Goal: Transaction & Acquisition: Download file/media

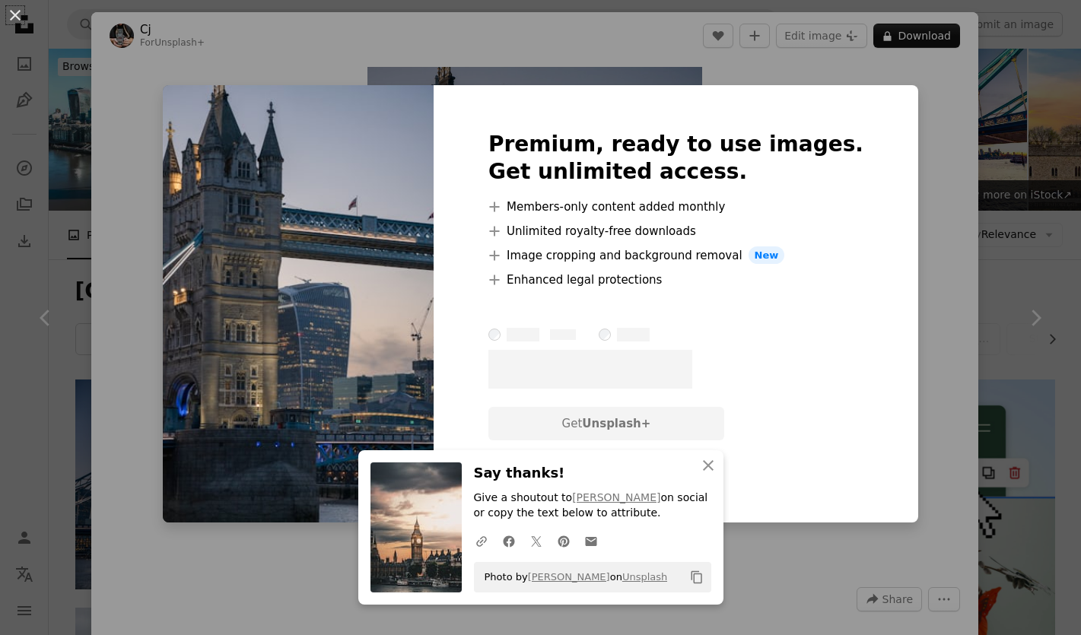
scroll to position [3969, 0]
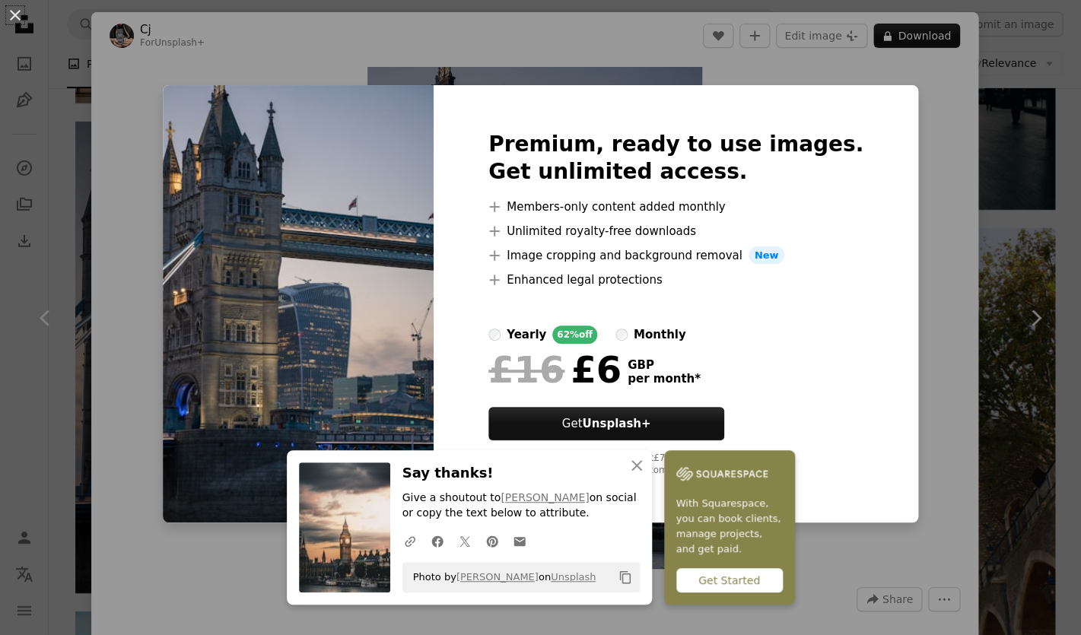
click at [840, 331] on div "Premium, ready to use images. Get unlimited access. A plus sign Members-only co…" at bounding box center [676, 304] width 485 height 438
click at [938, 247] on div "An X shape An X shape Close Say thanks! Give a shoutout to [PERSON_NAME] on soc…" at bounding box center [540, 317] width 1081 height 635
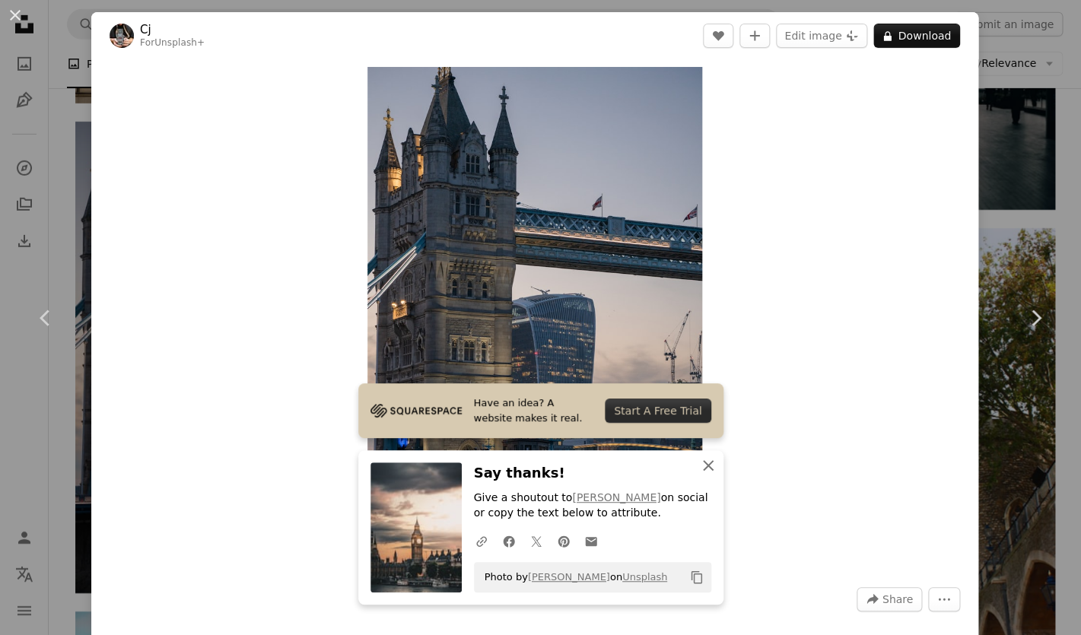
click at [710, 466] on icon "An X shape" at bounding box center [708, 466] width 18 height 18
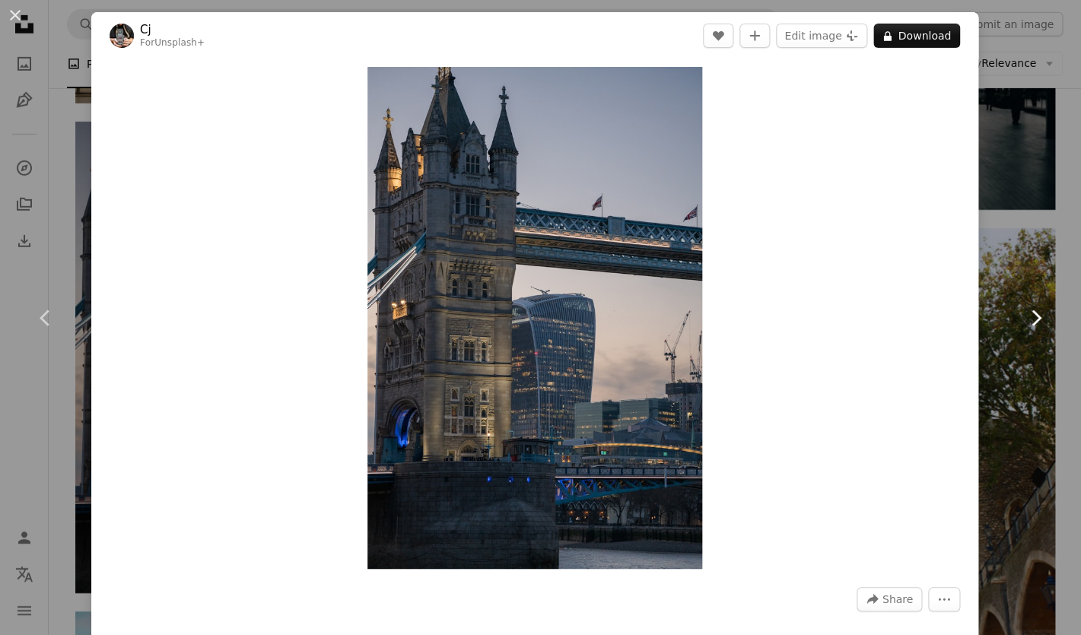
click at [1004, 270] on link "Chevron right" at bounding box center [1035, 318] width 91 height 146
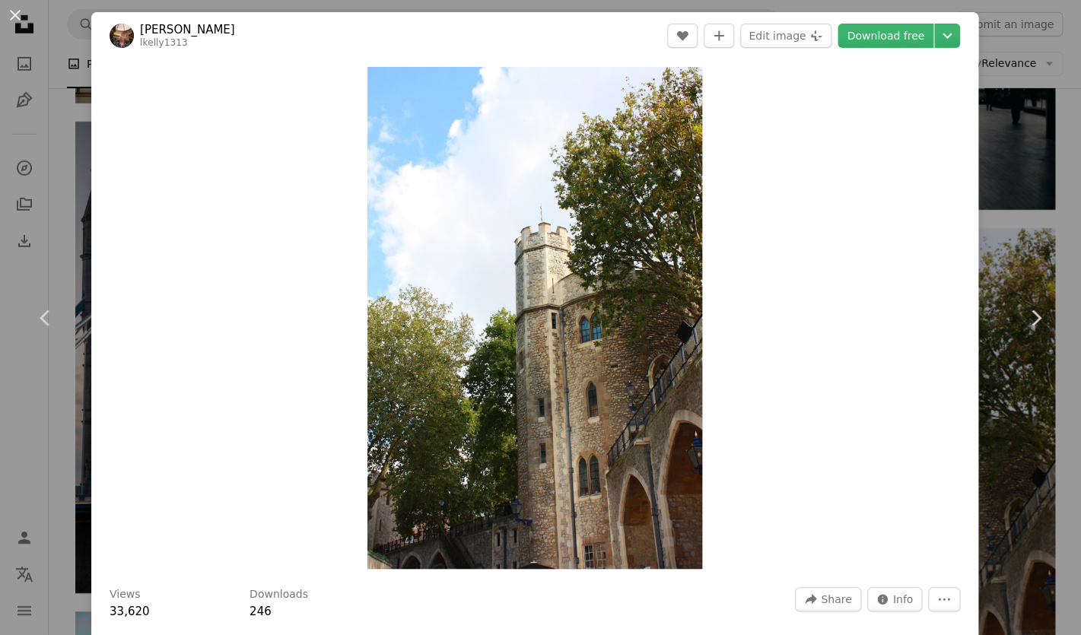
click at [1017, 37] on div "An X shape Chevron left Chevron right [PERSON_NAME] lkelly1313 A heart A plus s…" at bounding box center [540, 317] width 1081 height 635
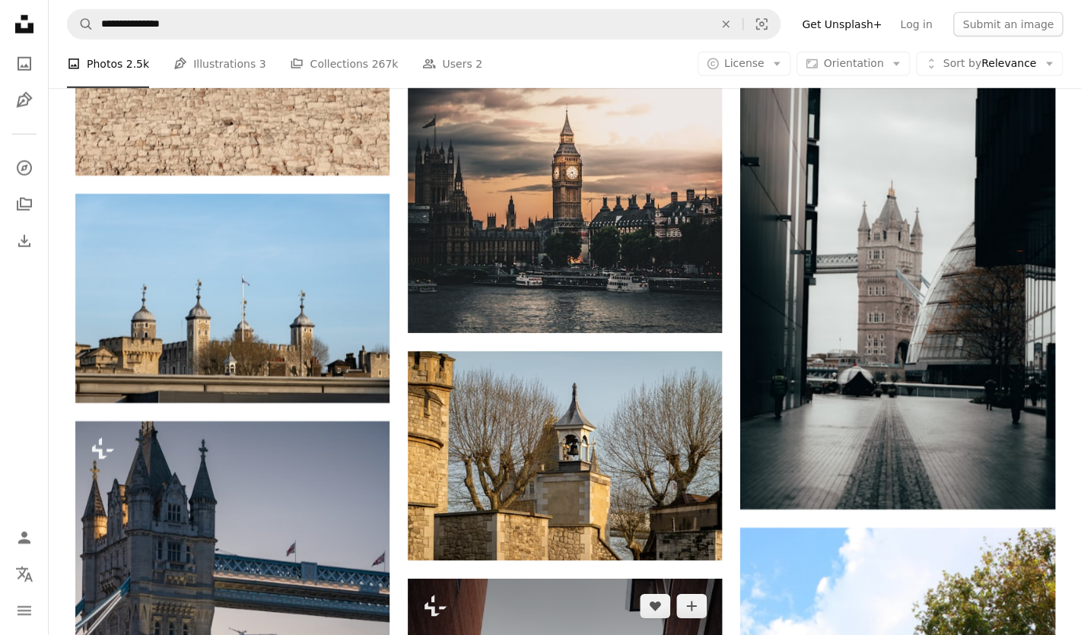
scroll to position [3760, 0]
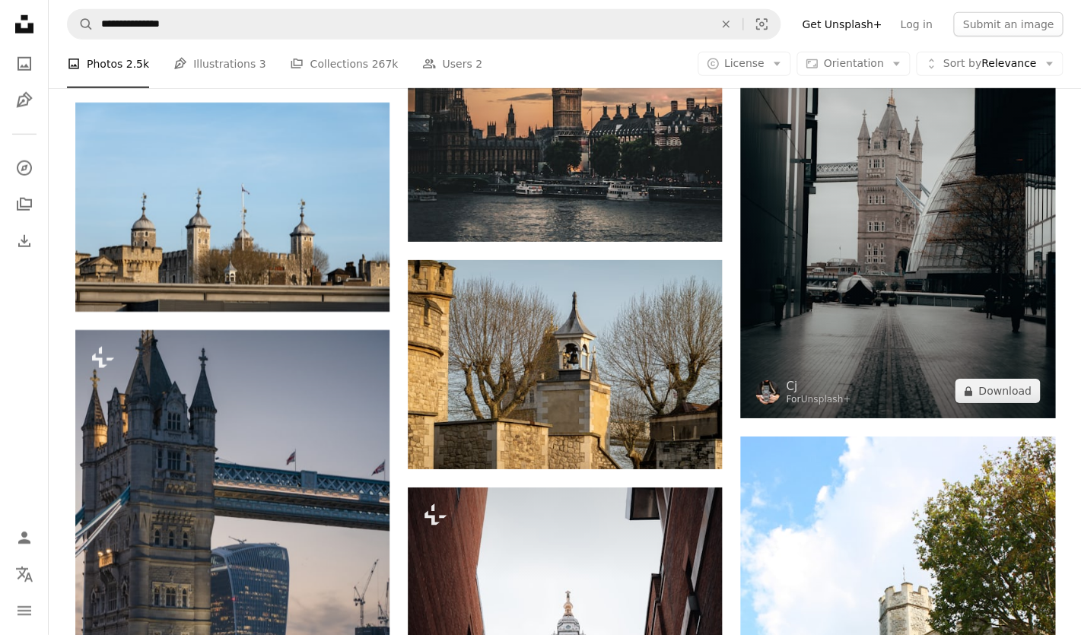
click at [817, 301] on img at bounding box center [897, 183] width 314 height 472
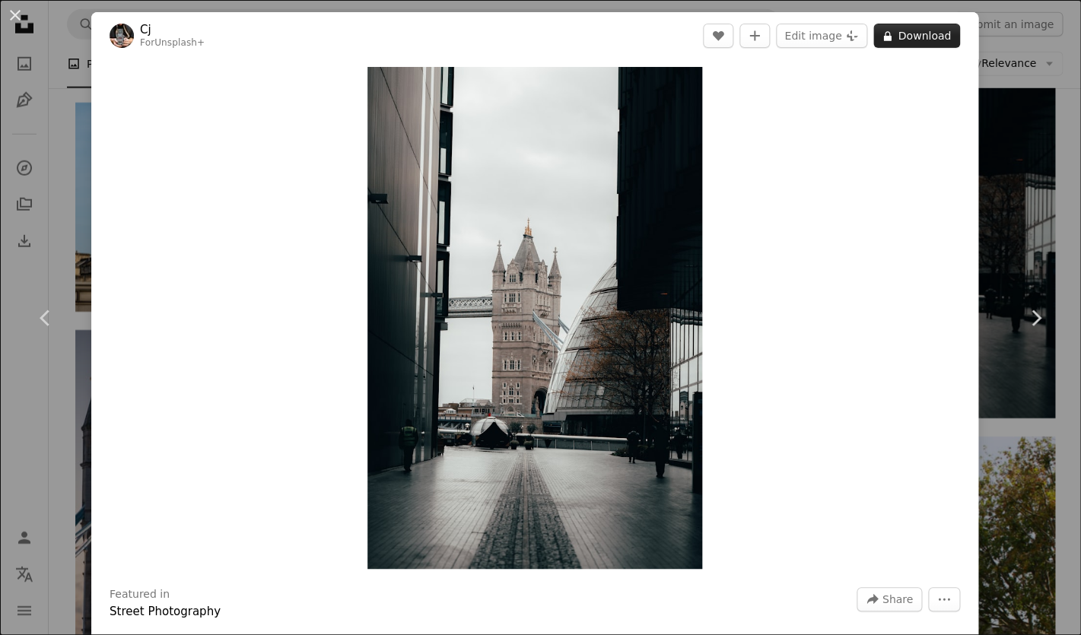
click at [893, 33] on icon "A lock" at bounding box center [887, 35] width 11 height 11
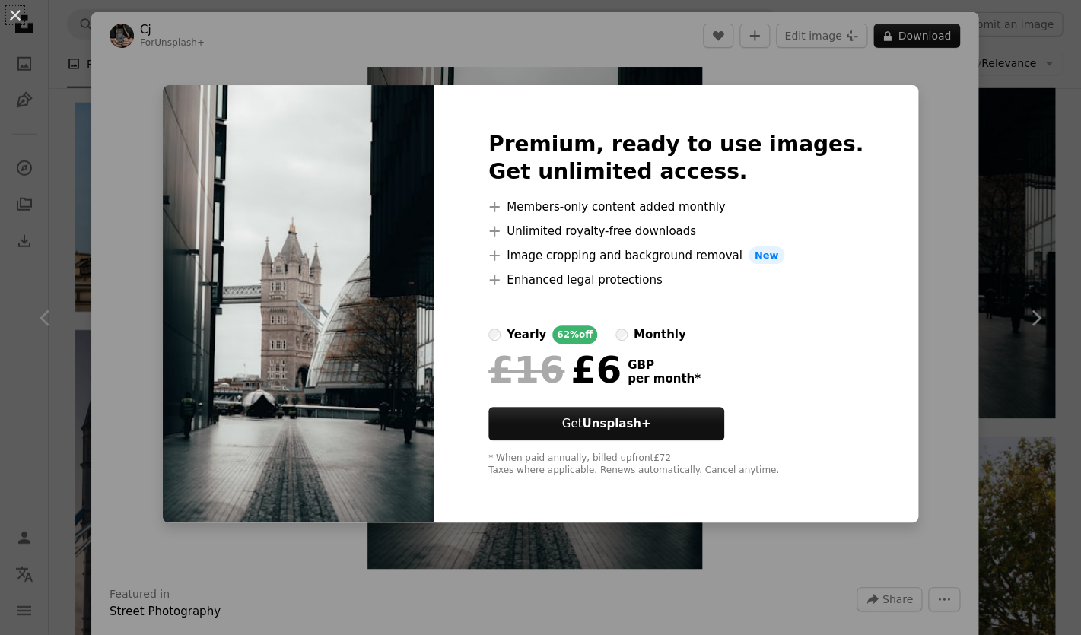
click at [1014, 248] on div "An X shape Premium, ready to use images. Get unlimited access. A plus sign Memb…" at bounding box center [540, 317] width 1081 height 635
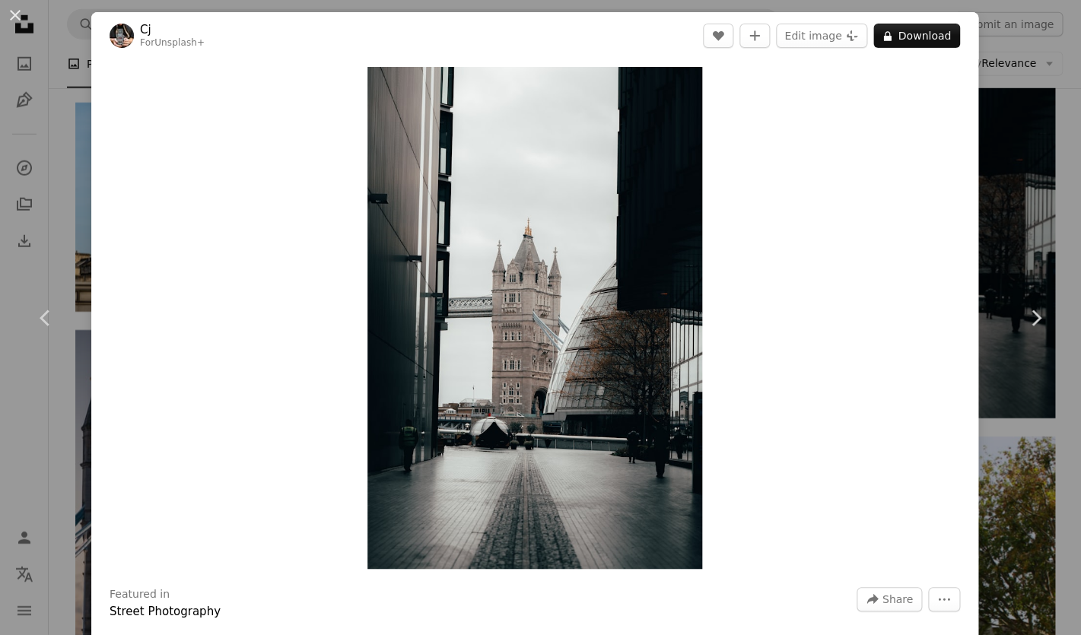
click at [1017, 232] on div "An X shape Chevron left Chevron right Cj For Unsplash+ A heart A plus sign Edit…" at bounding box center [540, 317] width 1081 height 635
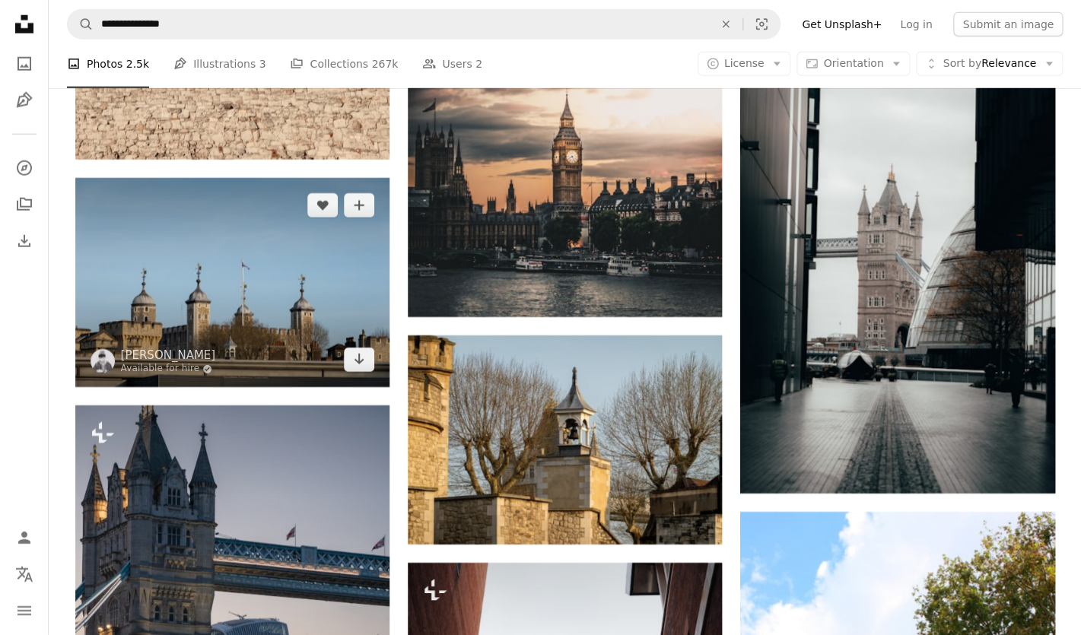
scroll to position [3648, 0]
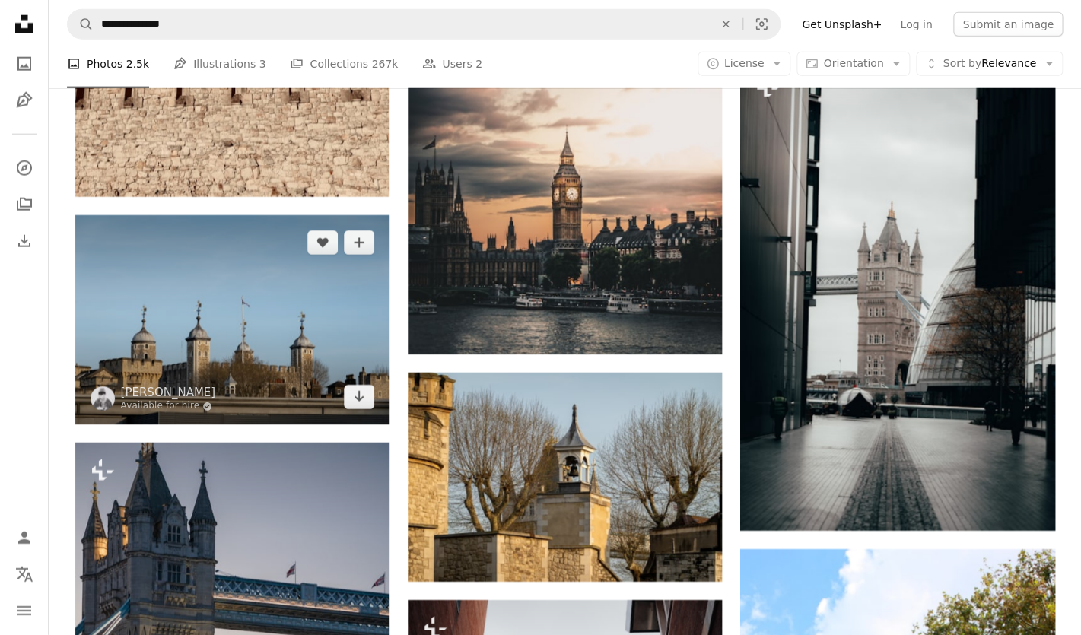
click at [293, 333] on img at bounding box center [232, 319] width 314 height 209
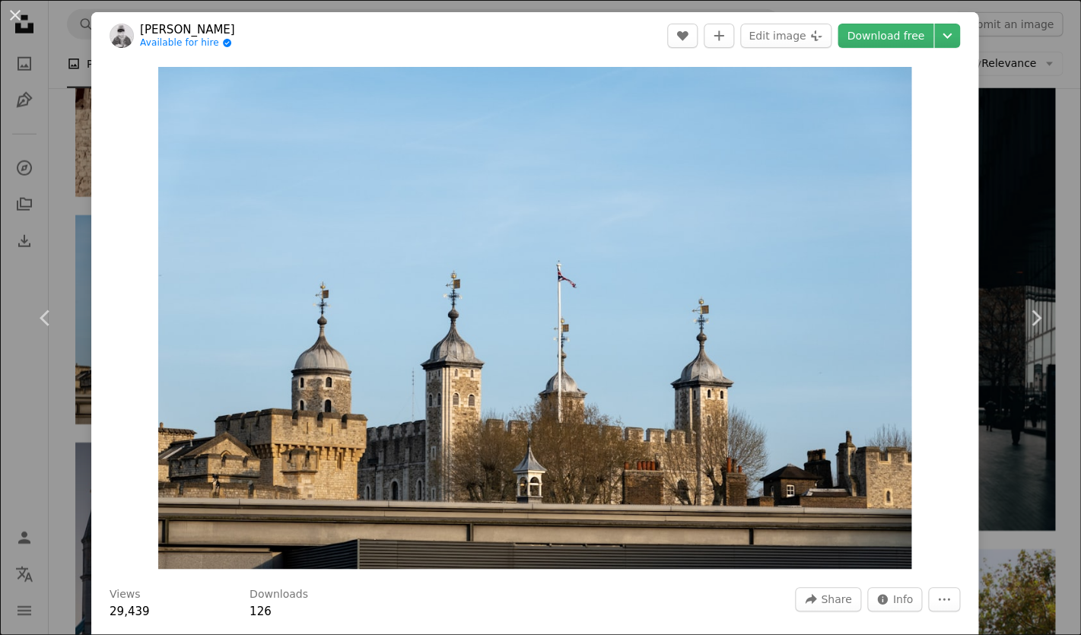
click at [962, 181] on div "Zoom in" at bounding box center [534, 317] width 887 height 517
click at [1006, 177] on div "An X shape Chevron left Chevron right [PERSON_NAME] Available for hire A checkm…" at bounding box center [540, 317] width 1081 height 635
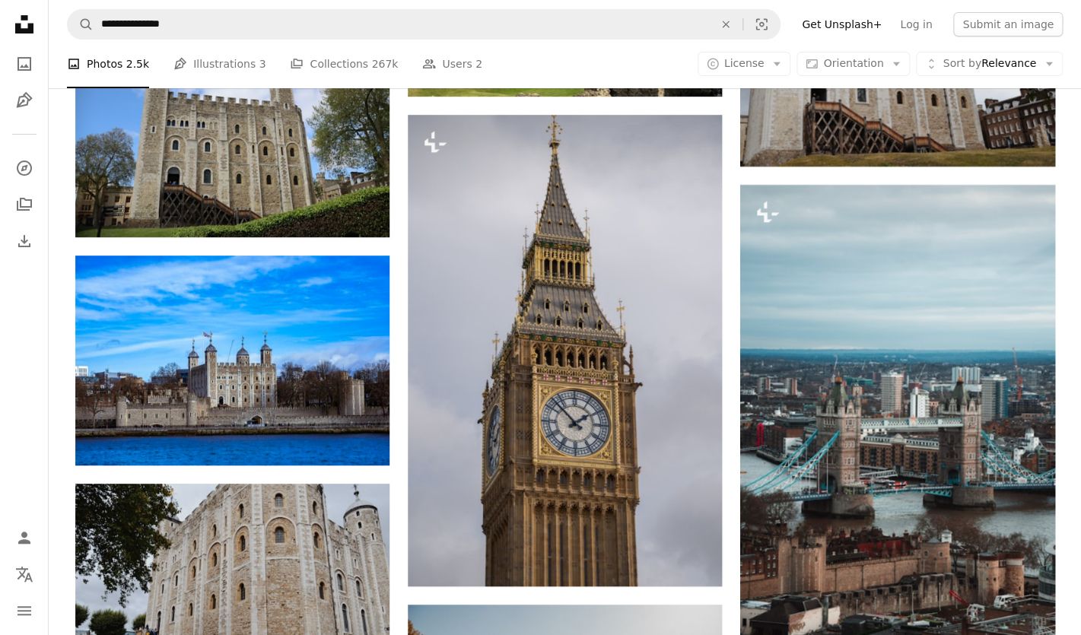
scroll to position [2274, 0]
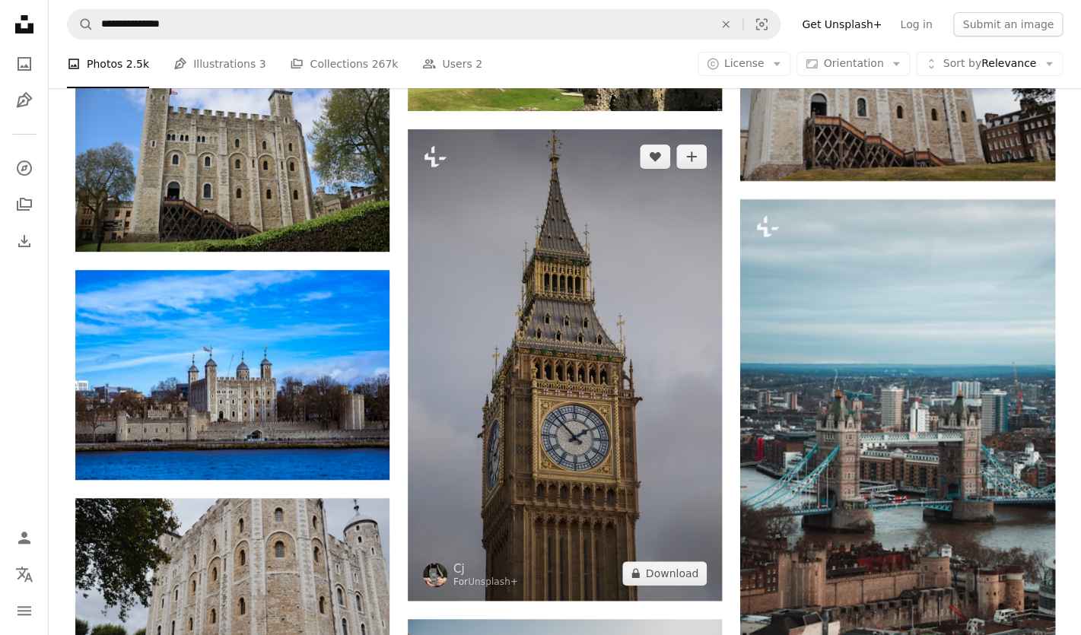
click at [551, 294] on img at bounding box center [565, 365] width 314 height 472
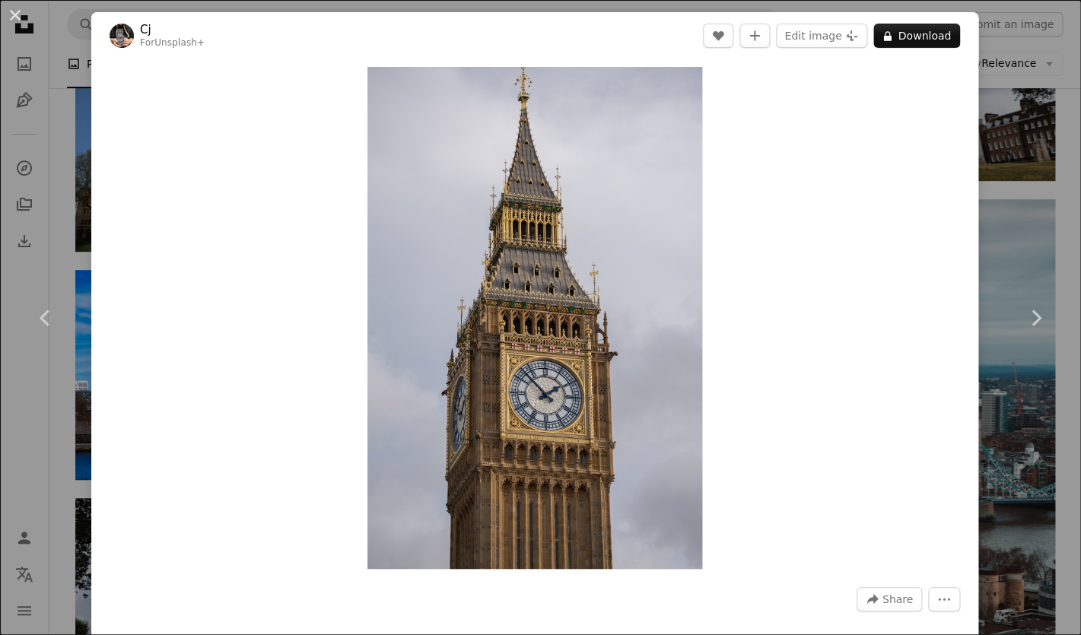
click at [997, 99] on div "An X shape Chevron left Chevron right Cj For Unsplash+ A heart A plus sign Edit…" at bounding box center [540, 317] width 1081 height 635
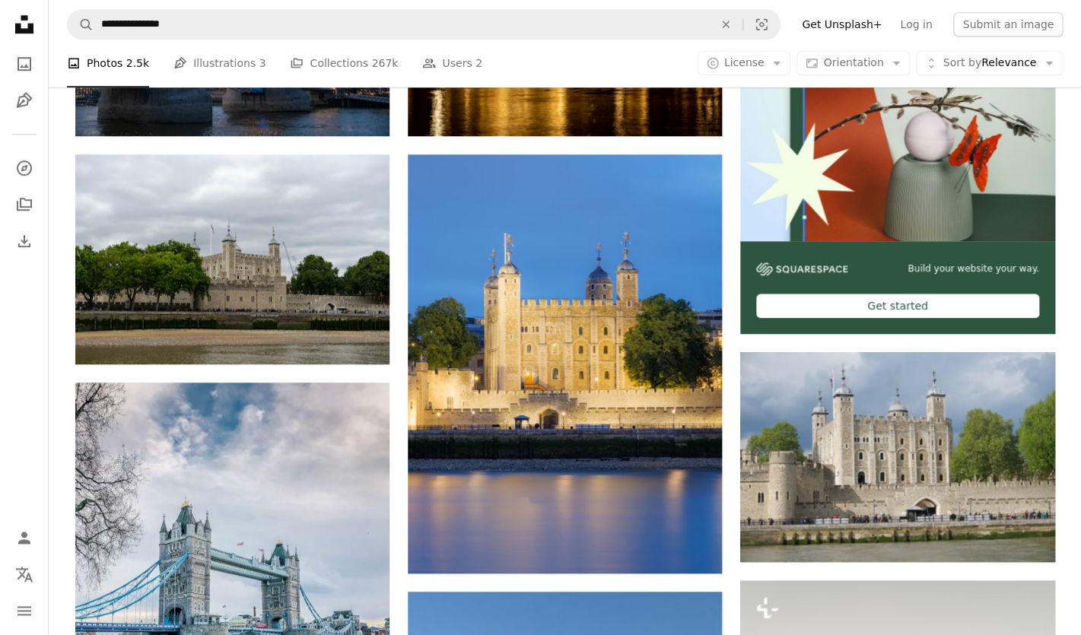
scroll to position [470, 0]
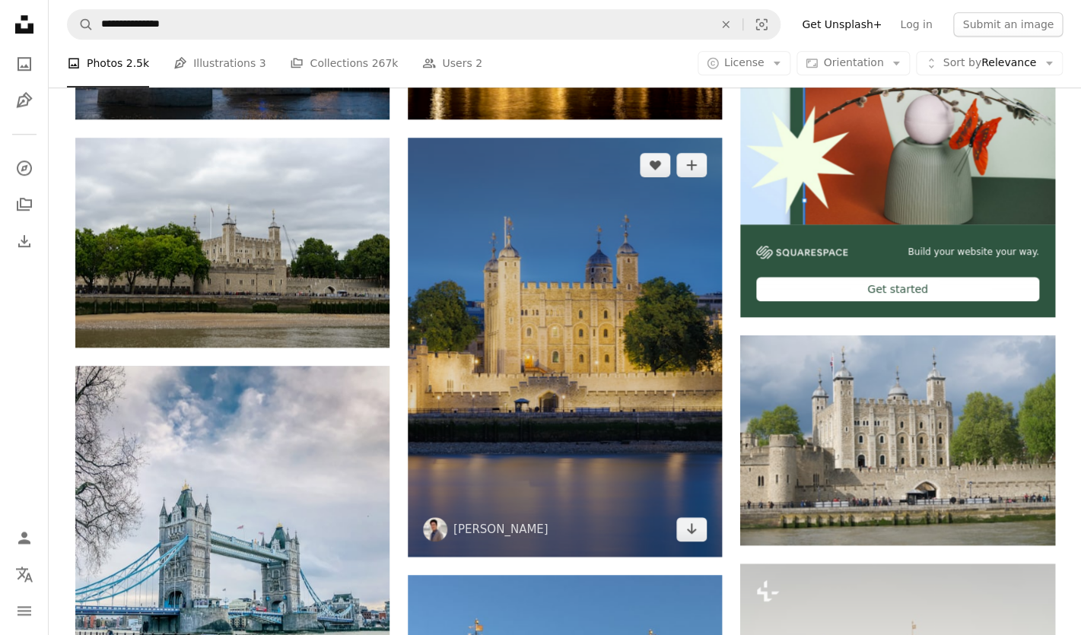
click at [505, 342] on img at bounding box center [565, 347] width 314 height 419
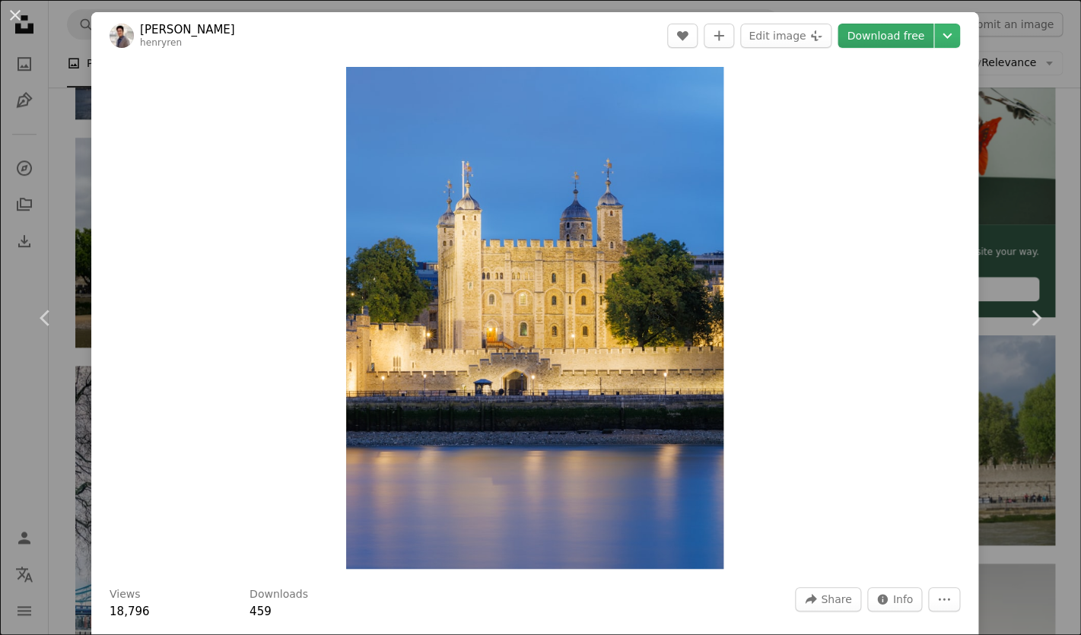
click at [878, 30] on link "Download free" at bounding box center [886, 36] width 96 height 24
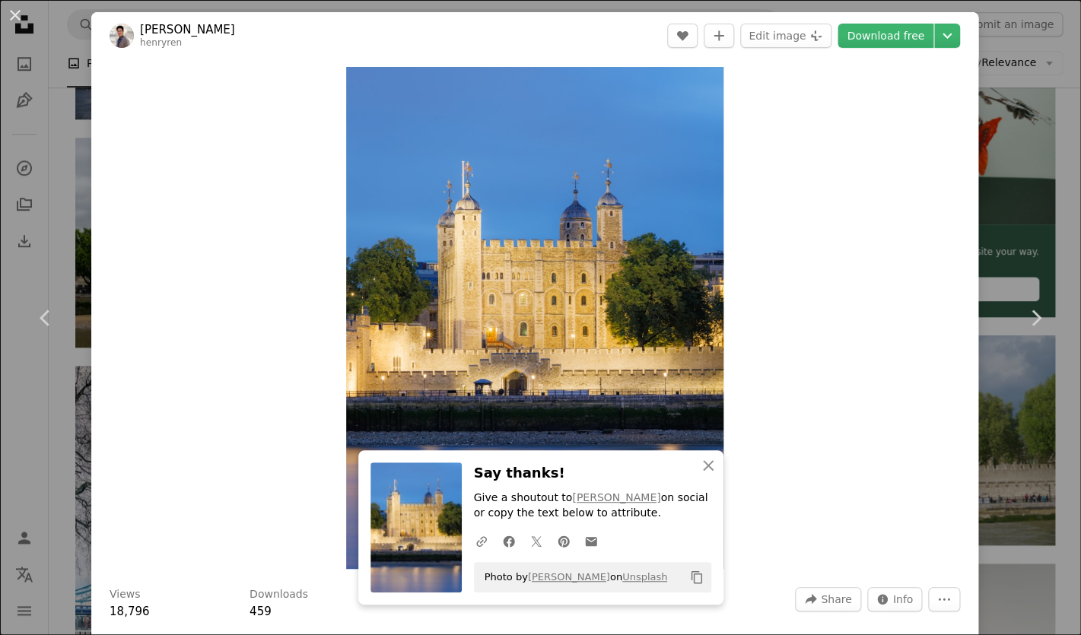
click at [1026, 167] on div "An X shape Chevron left Chevron right An X shape Close Say thanks! Give a shout…" at bounding box center [540, 317] width 1081 height 635
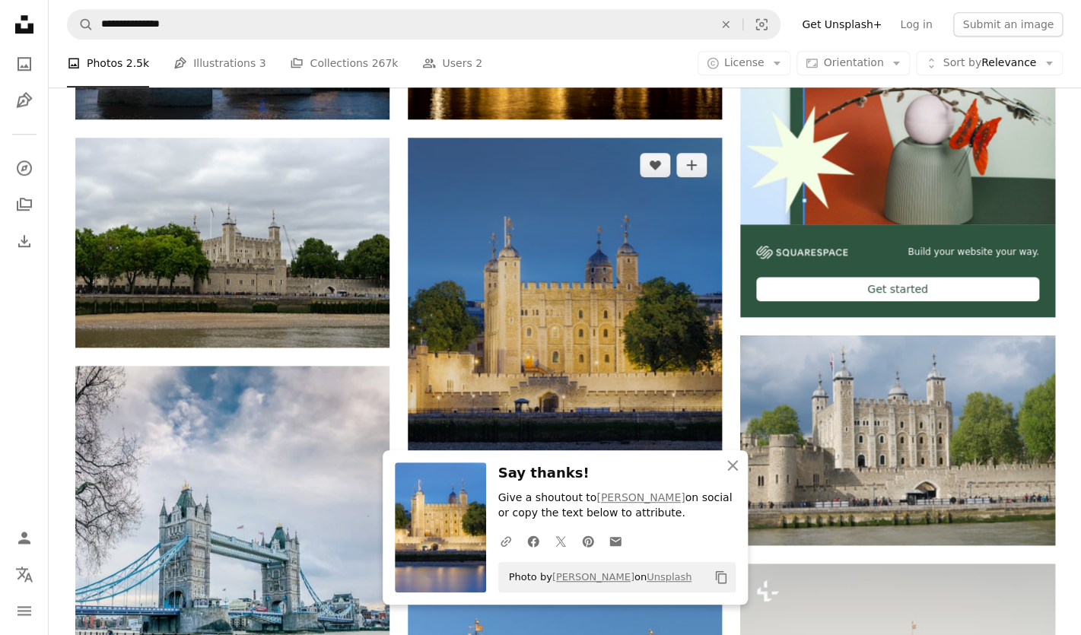
click at [592, 374] on img at bounding box center [565, 347] width 314 height 419
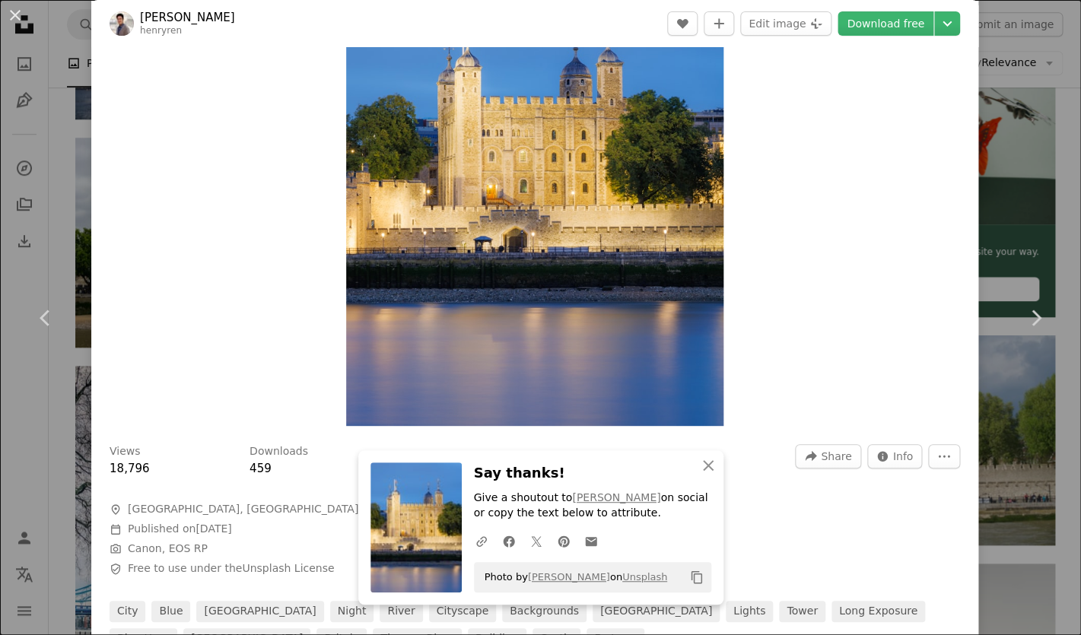
scroll to position [106, 0]
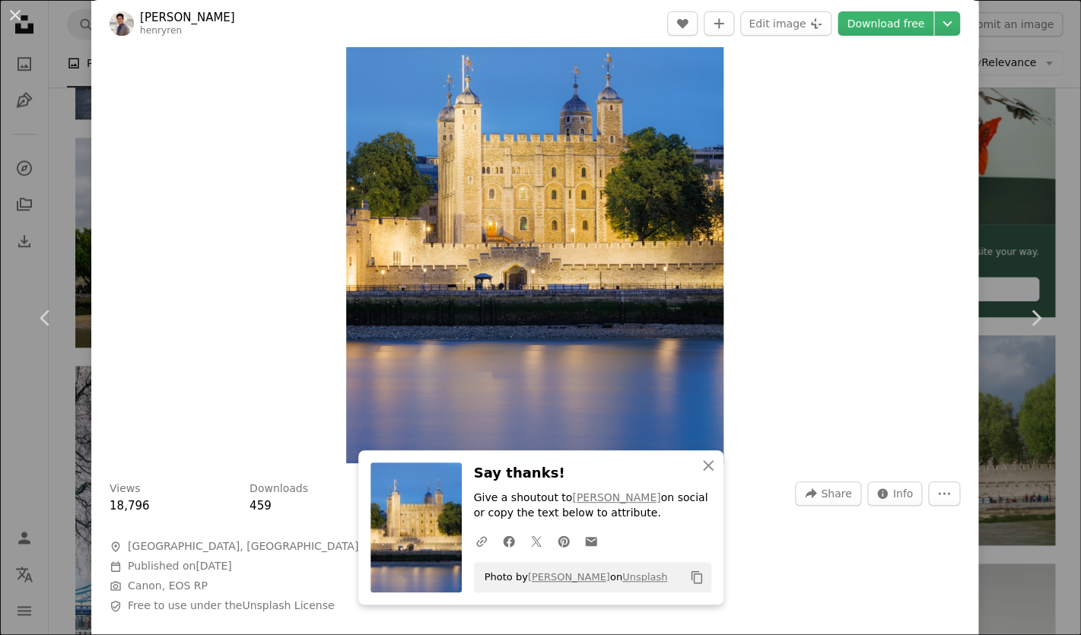
click at [1013, 193] on div "An X shape Chevron left Chevron right An X shape Close Say thanks! Give a shout…" at bounding box center [540, 317] width 1081 height 635
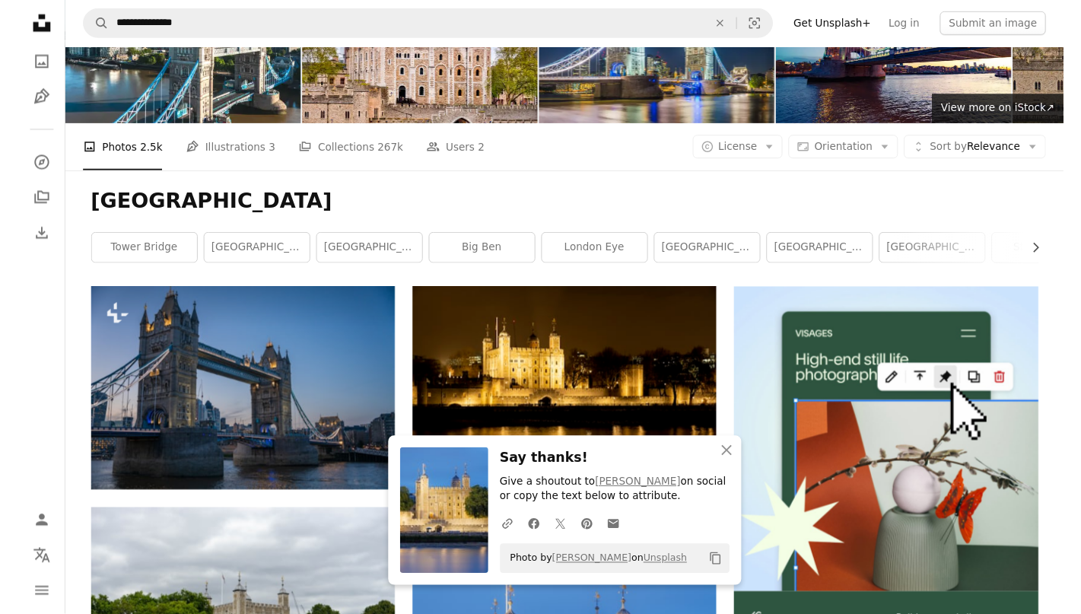
scroll to position [123, 0]
